Goal: Information Seeking & Learning: Find specific fact

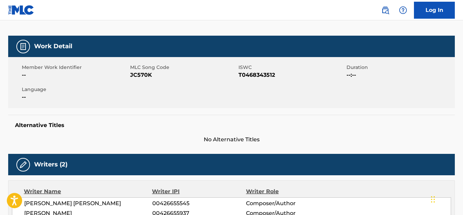
scroll to position [85, 0]
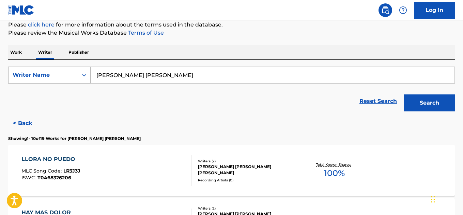
drag, startPoint x: 197, startPoint y: 81, endPoint x: 47, endPoint y: 70, distance: 149.8
click at [47, 70] on div "SearchWithCriteria91bf29c5-7cca-4037-a3af-35f088d5ec2b Writer Name [PERSON_NAME…" at bounding box center [231, 75] width 446 height 17
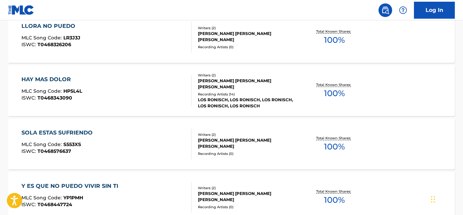
scroll to position [219, 0]
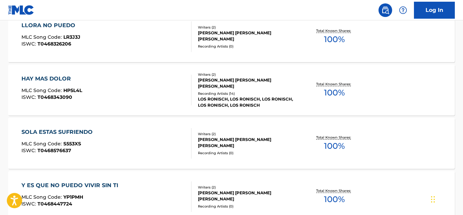
click at [332, 145] on span "100 %" at bounding box center [334, 146] width 21 height 12
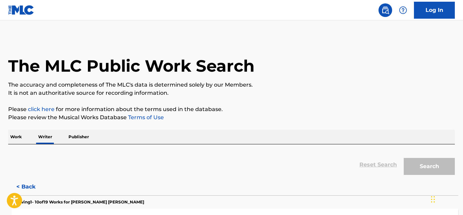
scroll to position [41, 0]
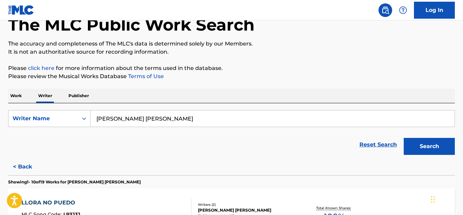
drag, startPoint x: 198, startPoint y: 119, endPoint x: 69, endPoint y: 101, distance: 130.2
paste input "."
drag, startPoint x: 177, startPoint y: 117, endPoint x: 62, endPoint y: 115, distance: 114.7
click at [62, 115] on div "SearchWithCriteria91bf29c5-7cca-4037-a3af-35f088d5ec2b Writer Name [PERSON_NAME]" at bounding box center [231, 118] width 446 height 17
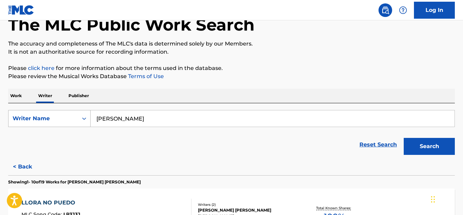
paste input "I"
type input "[PERSON_NAME]"
click at [435, 147] on button "Search" at bounding box center [428, 146] width 51 height 17
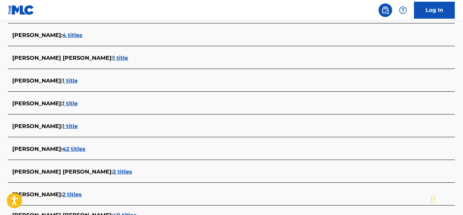
scroll to position [638, 0]
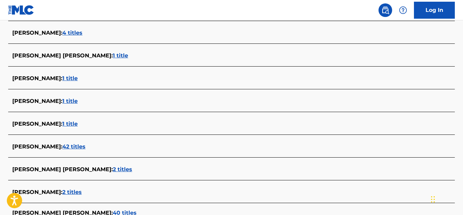
click at [113, 57] on span "1 title" at bounding box center [120, 55] width 15 height 6
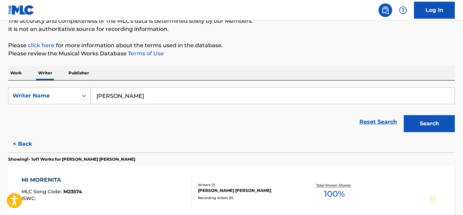
scroll to position [61, 0]
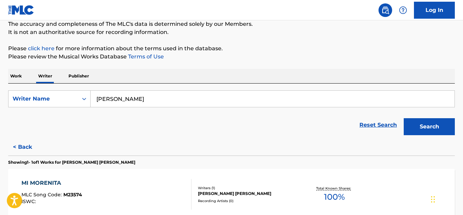
click at [173, 96] on input "[PERSON_NAME]" at bounding box center [272, 99] width 363 height 16
click at [403, 118] on button "Search" at bounding box center [428, 126] width 51 height 17
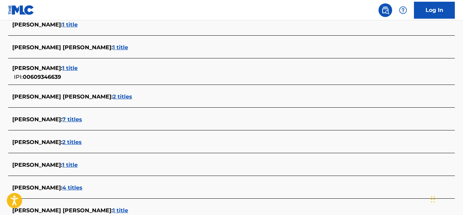
scroll to position [484, 0]
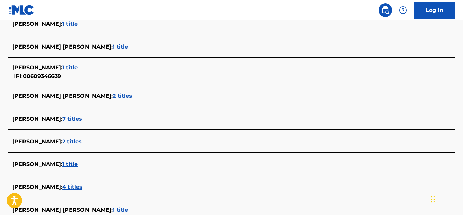
click at [82, 186] on span "4 titles" at bounding box center [72, 187] width 20 height 6
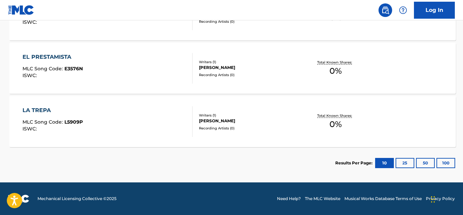
scroll to position [294, 0]
